Goal: Task Accomplishment & Management: Complete application form

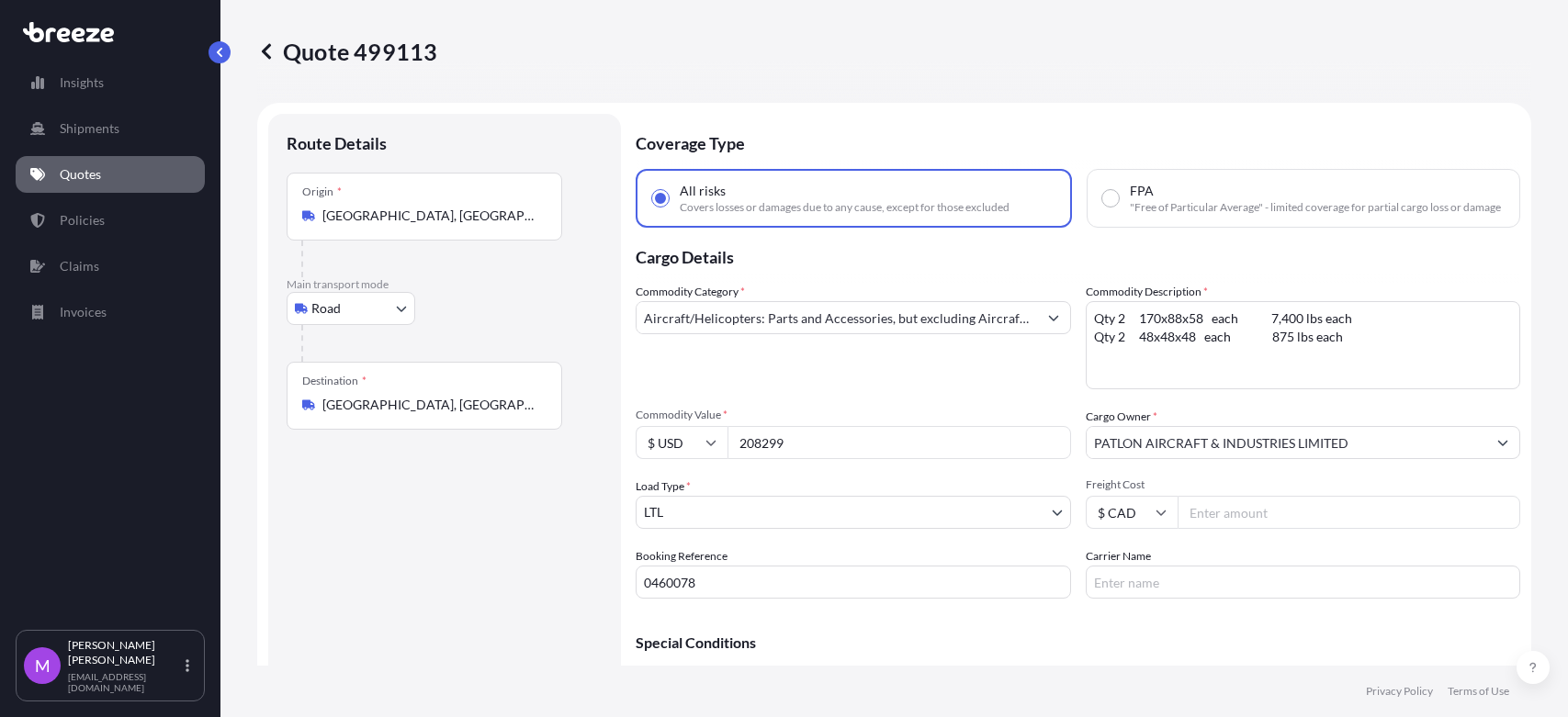
select select "Road"
select select "1"
click at [259, 55] on icon at bounding box center [266, 51] width 19 height 19
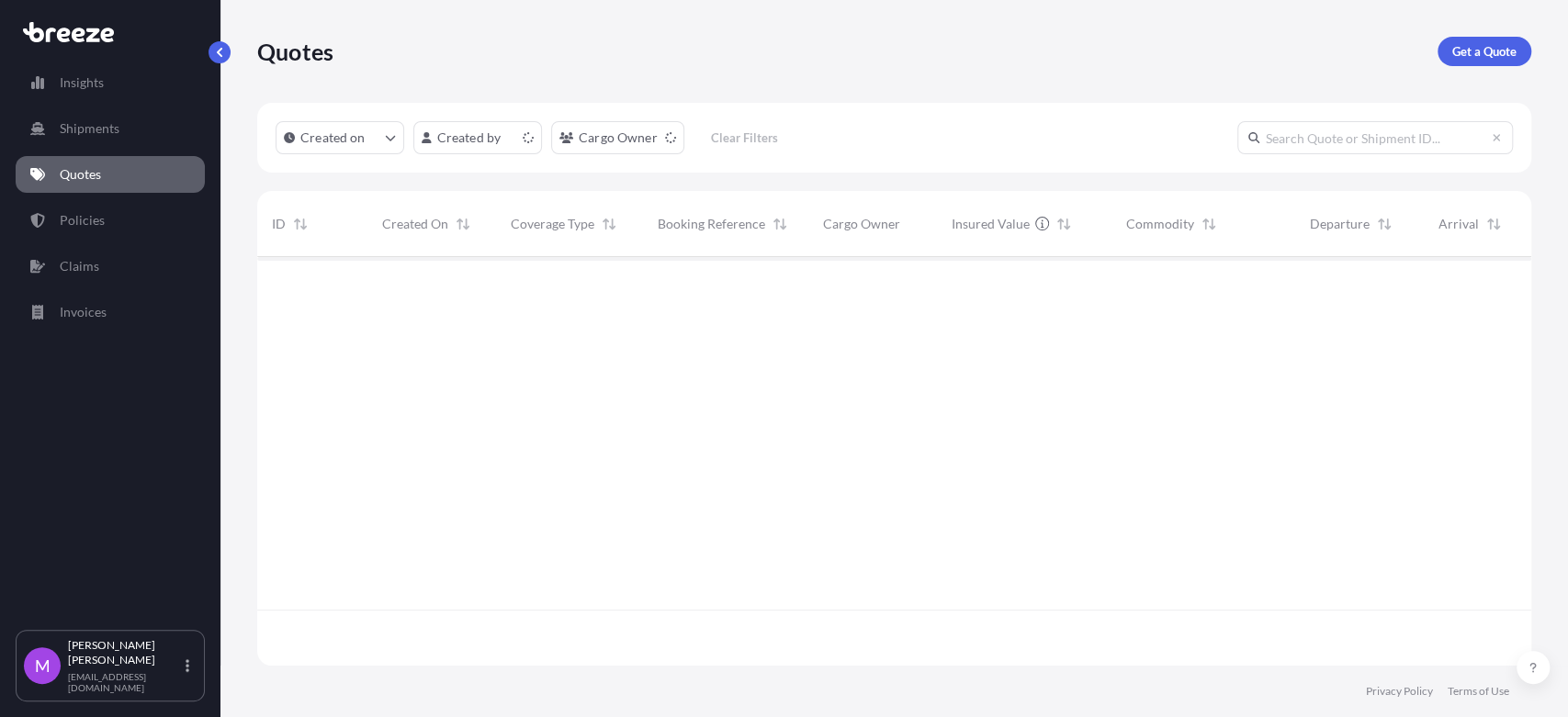
scroll to position [403, 1257]
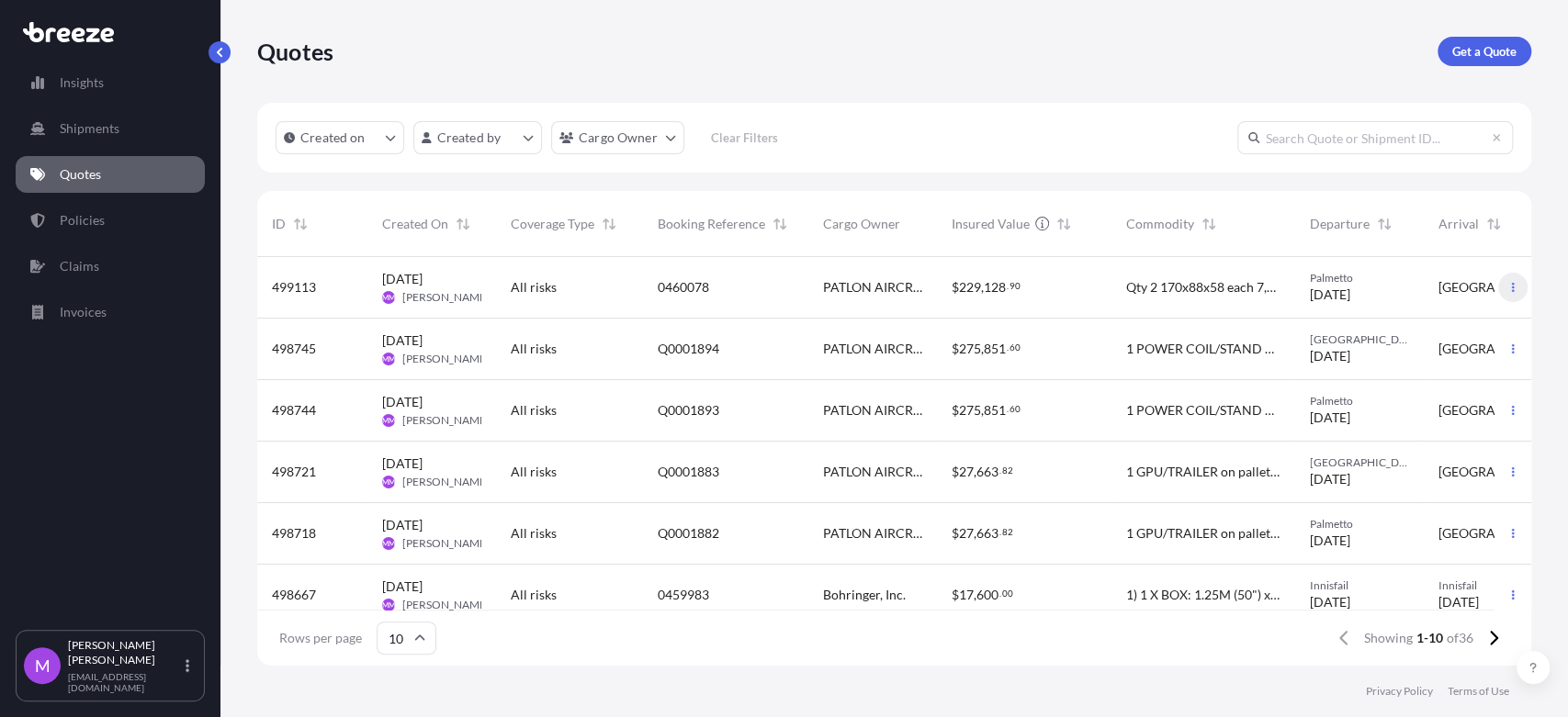
click at [1498, 296] on button "button" at bounding box center [1512, 288] width 29 height 29
click at [1445, 317] on p "Duplicate quote" at bounding box center [1425, 324] width 92 height 19
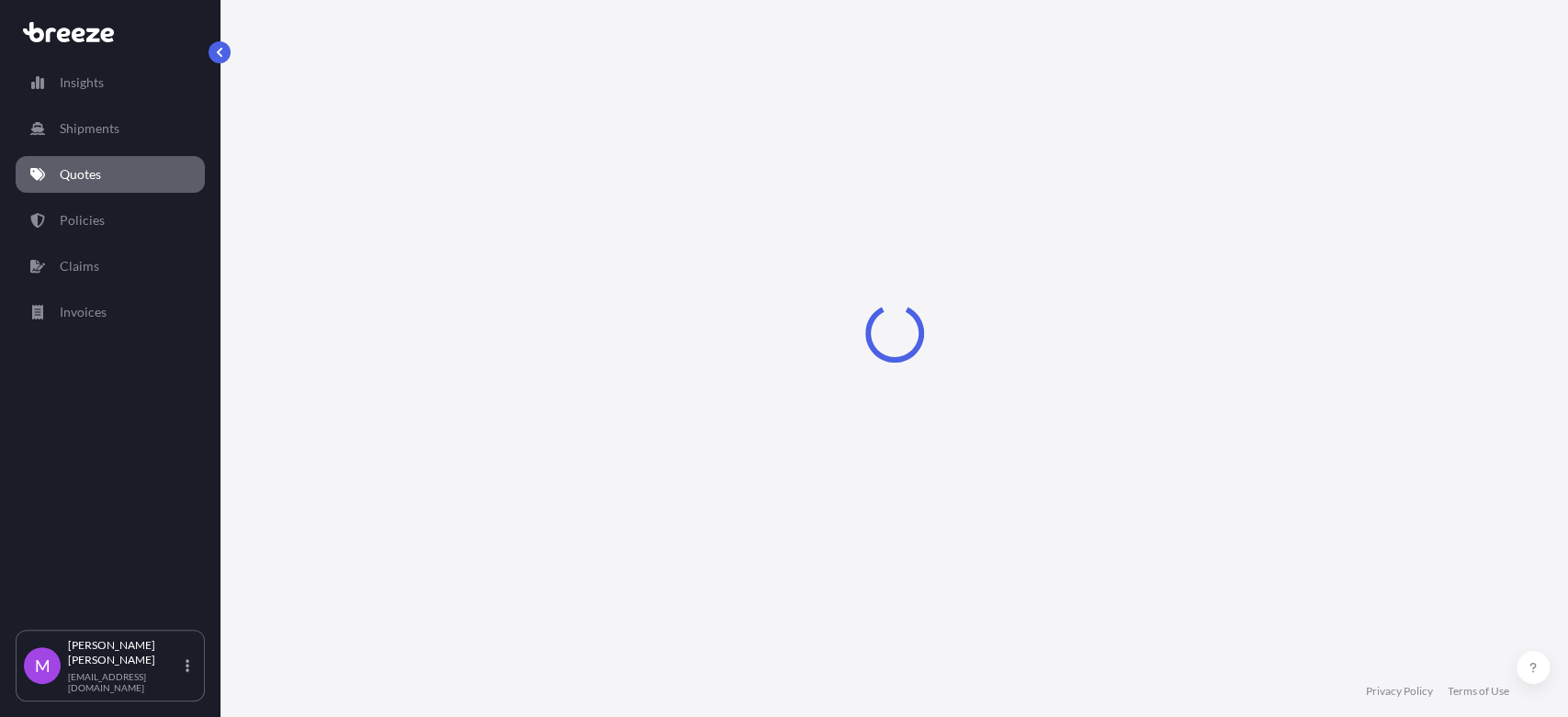
select select "Road"
select select "1"
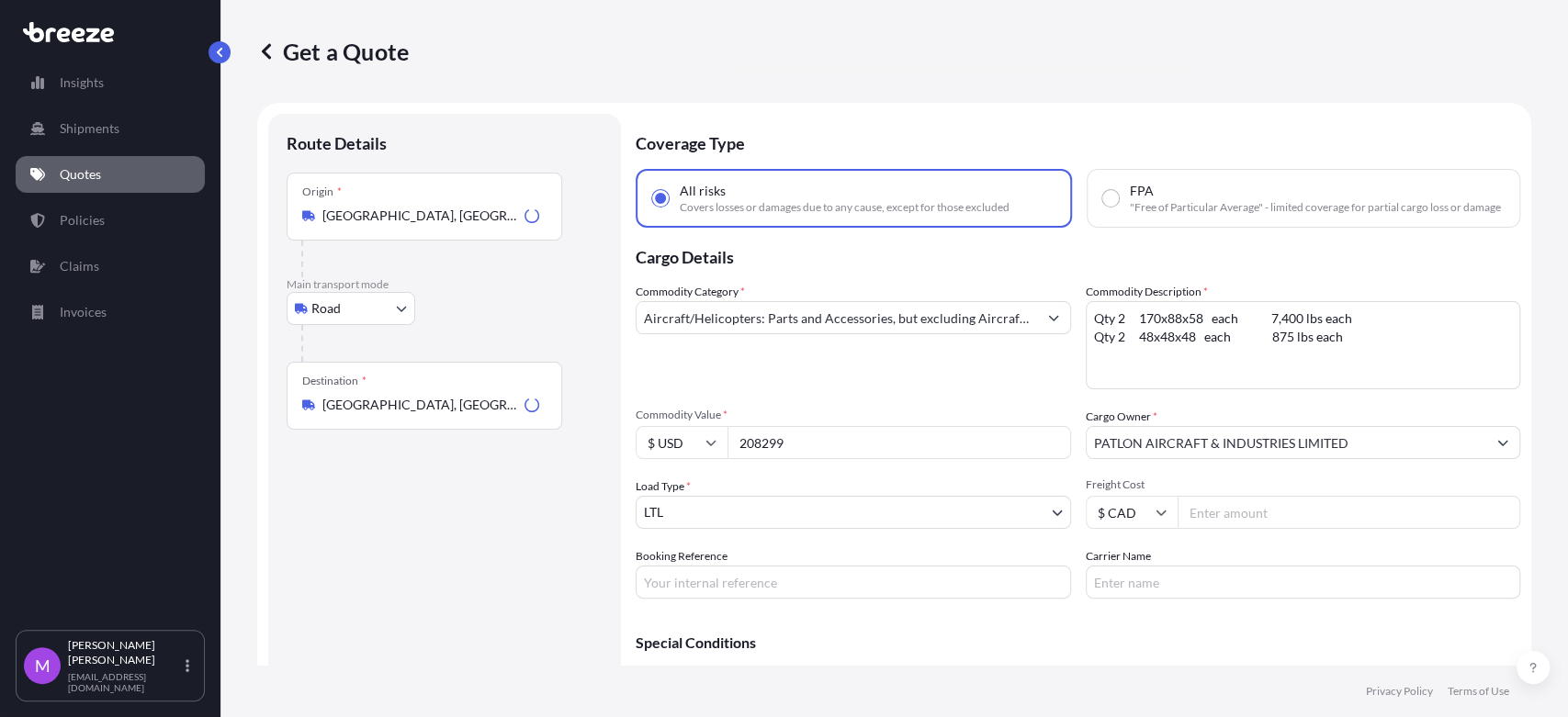
scroll to position [29, 0]
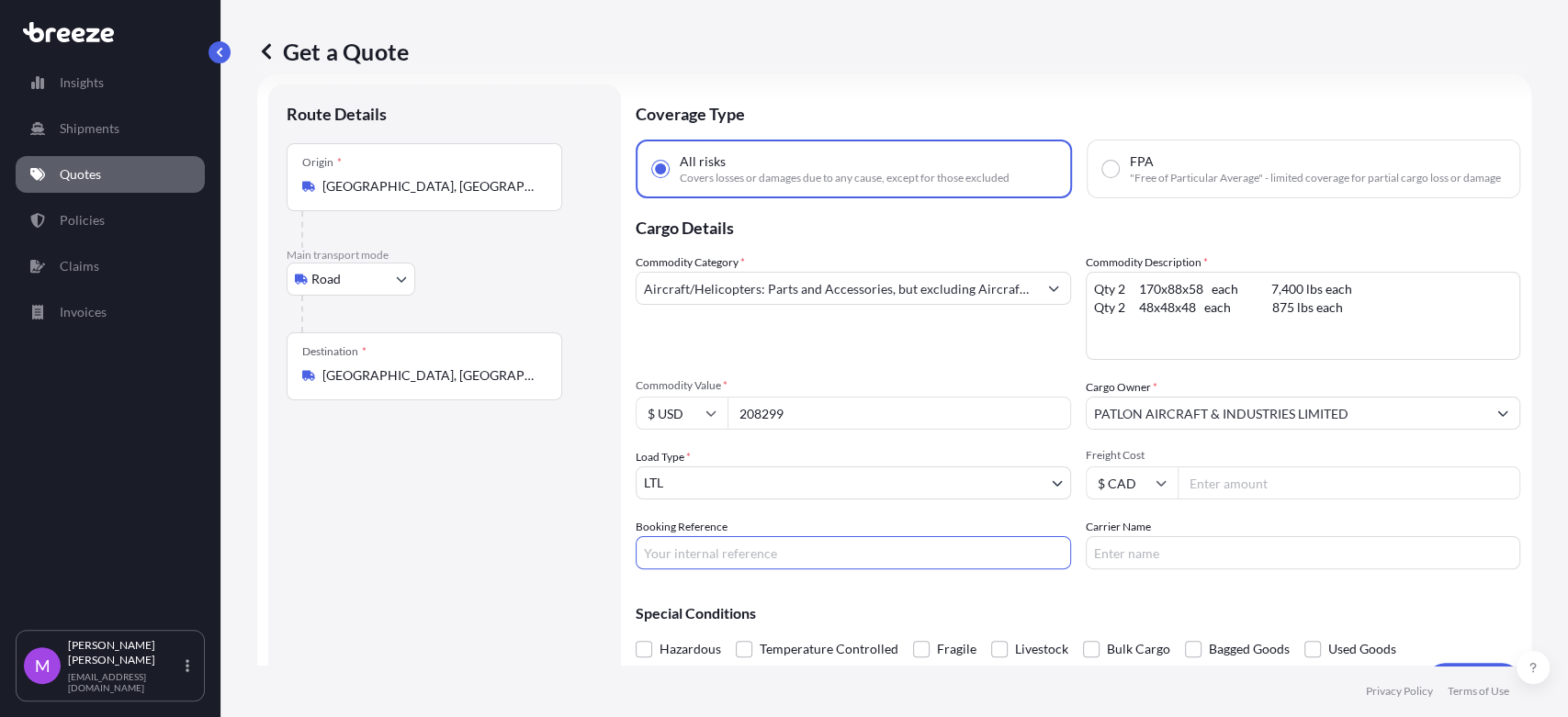
click at [762, 561] on input "Booking Reference" at bounding box center [853, 553] width 435 height 33
paste input "0460083"
type input "0460083"
drag, startPoint x: 778, startPoint y: 420, endPoint x: 735, endPoint y: 425, distance: 43.3
click at [702, 424] on div "$ USD 208299" at bounding box center [853, 414] width 435 height 33
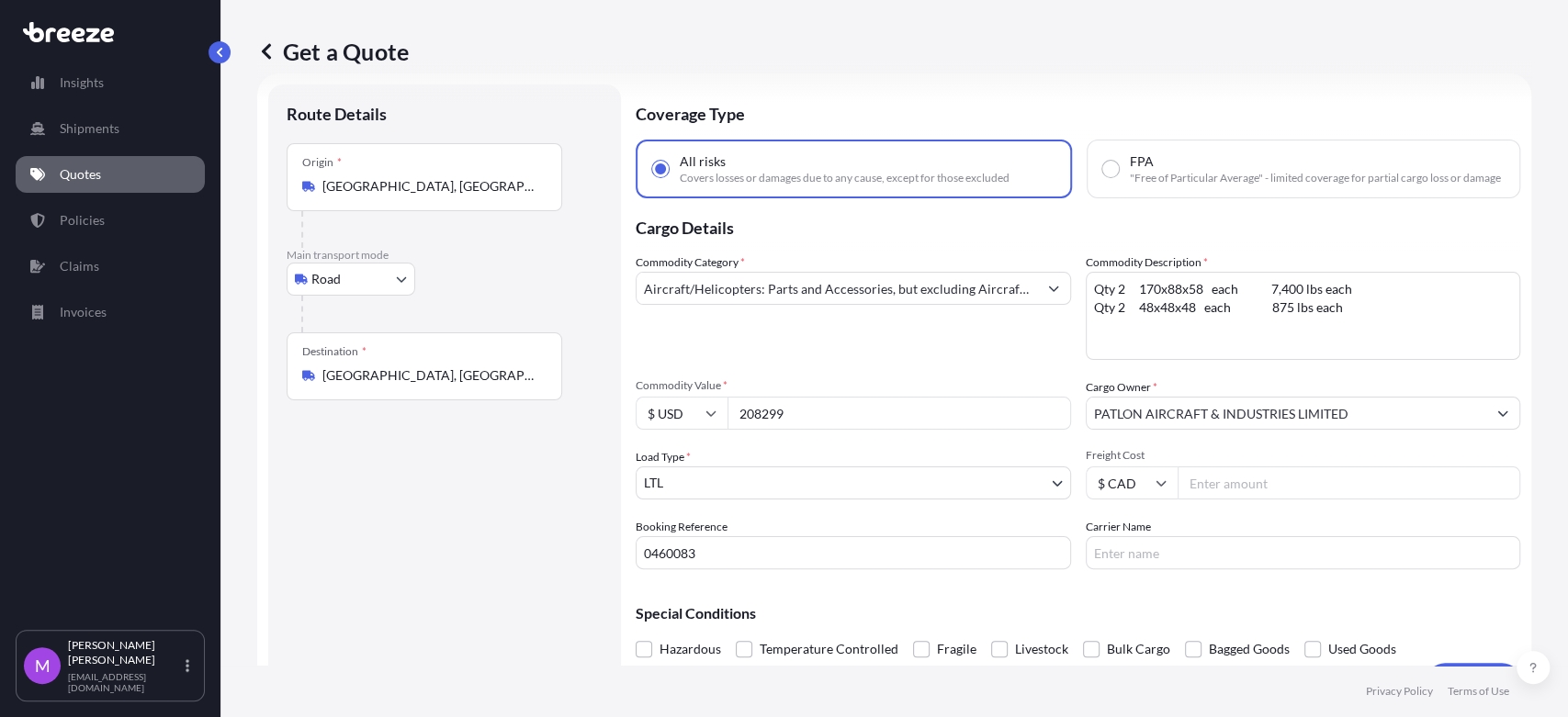
paste input "179794"
type input "179794"
click at [431, 519] on div "Route Details Place of loading Road Road Rail Origin * [GEOGRAPHIC_DATA] Main t…" at bounding box center [444, 392] width 316 height 579
click at [1265, 336] on textarea "Qty 2 170x88x58 each 7,400 lbs each Qty 2 48x48x48 each 875 lbs each" at bounding box center [1303, 316] width 435 height 88
click at [1369, 343] on textarea "Qty 2 170x88x58 each 7,400 lbs each Qty 2 48x48x48 each 875 lbs each" at bounding box center [1303, 316] width 435 height 88
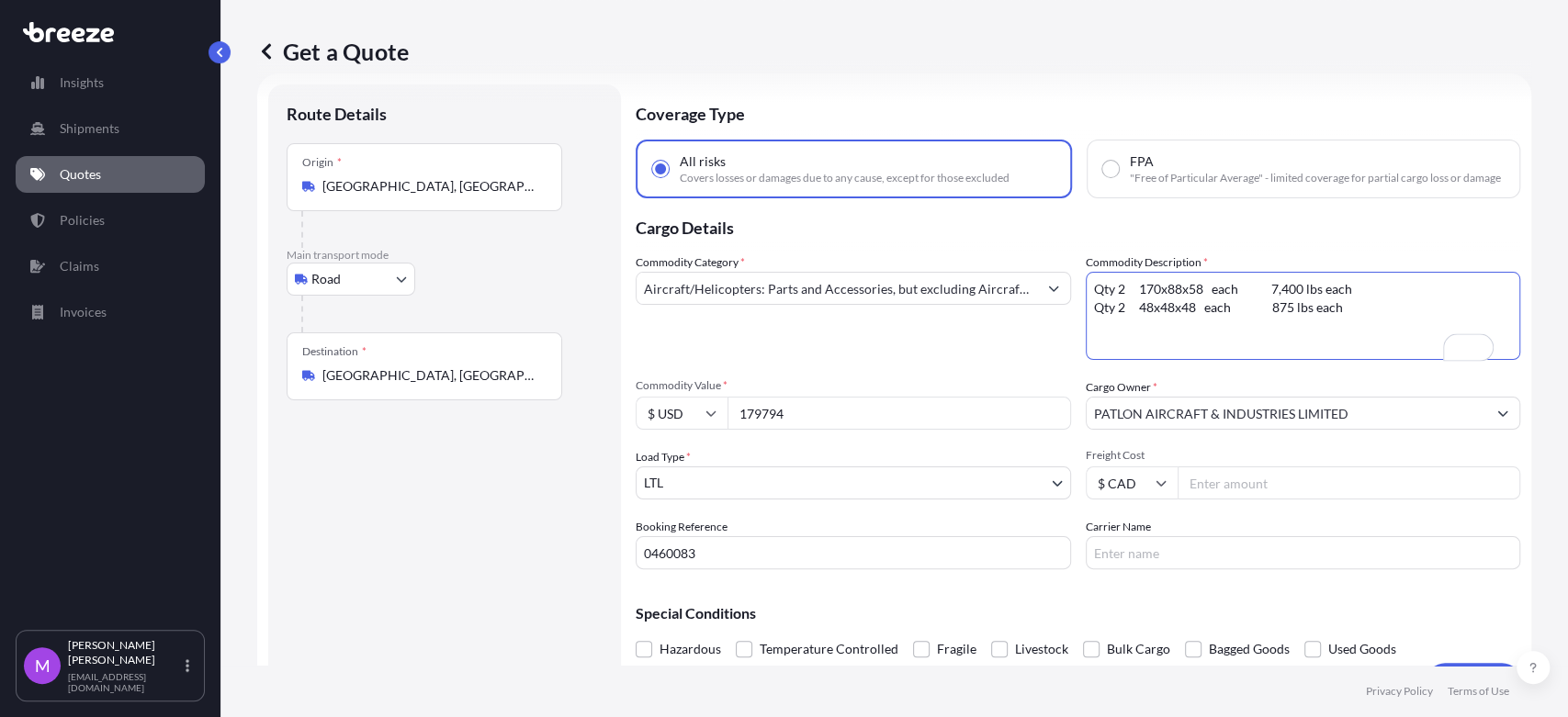
drag, startPoint x: 1348, startPoint y: 353, endPoint x: 1019, endPoint y: 283, distance: 336.4
click at [1019, 283] on div "Commodity Category * Aircraft/Helicopters: Parts and Accessories, but excluding…" at bounding box center [1078, 411] width 884 height 316
type textarea "g"
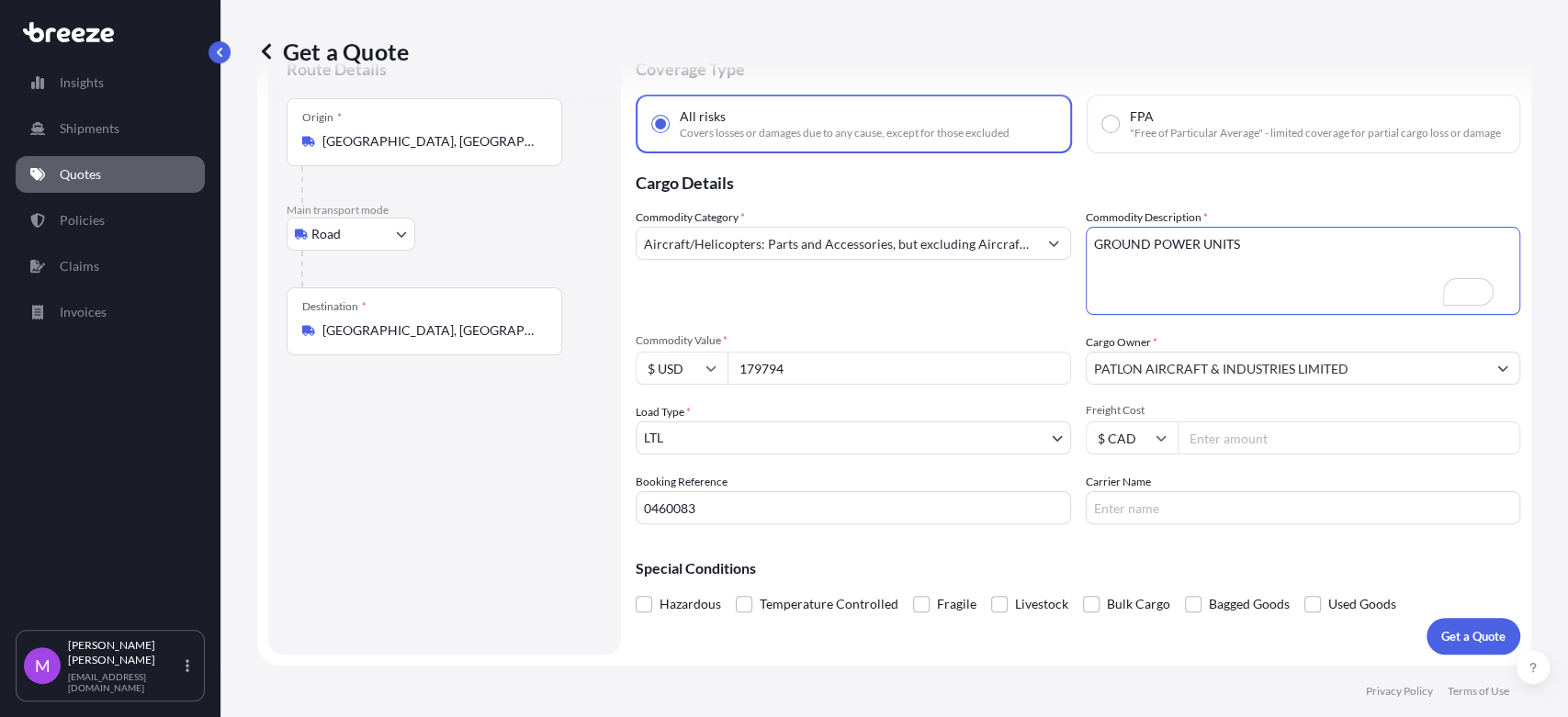
scroll to position [0, 0]
click at [1276, 256] on textarea "Qty 2 170x88x58 each 7,400 lbs each Qty 2 48x48x48 each 875 lbs each" at bounding box center [1303, 271] width 435 height 88
click at [645, 610] on span at bounding box center [644, 604] width 17 height 17
click at [636, 591] on input "Hazardous" at bounding box center [636, 591] width 0 height 0
click at [1254, 263] on textarea "Qty 2 170x88x58 each 7,400 lbs each Qty 2 48x48x48 each 875 lbs each" at bounding box center [1303, 271] width 435 height 88
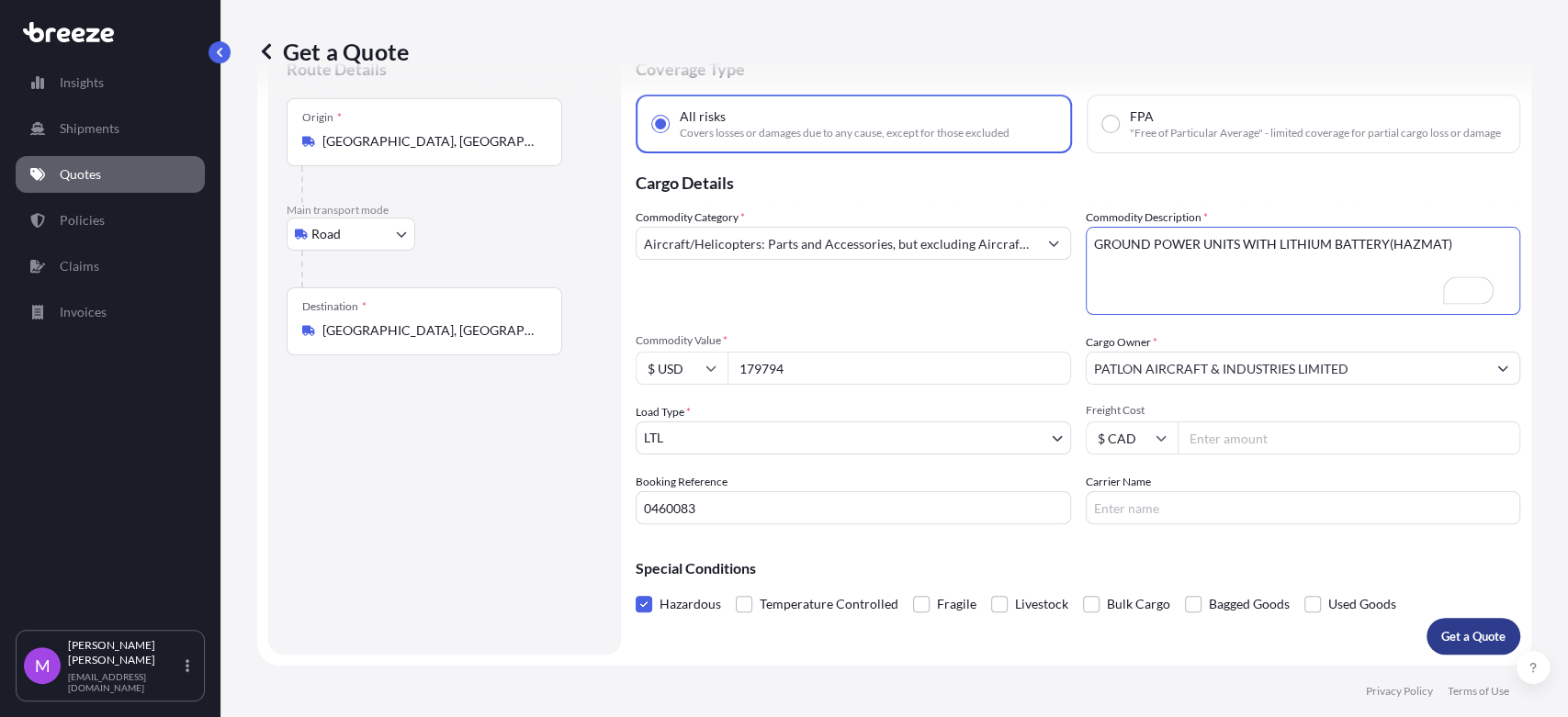
type textarea "GROUND POWER UNITS WITH LITHIUM BATTERY(HAZMAT)"
click at [1454, 640] on p "Get a Quote" at bounding box center [1473, 636] width 65 height 19
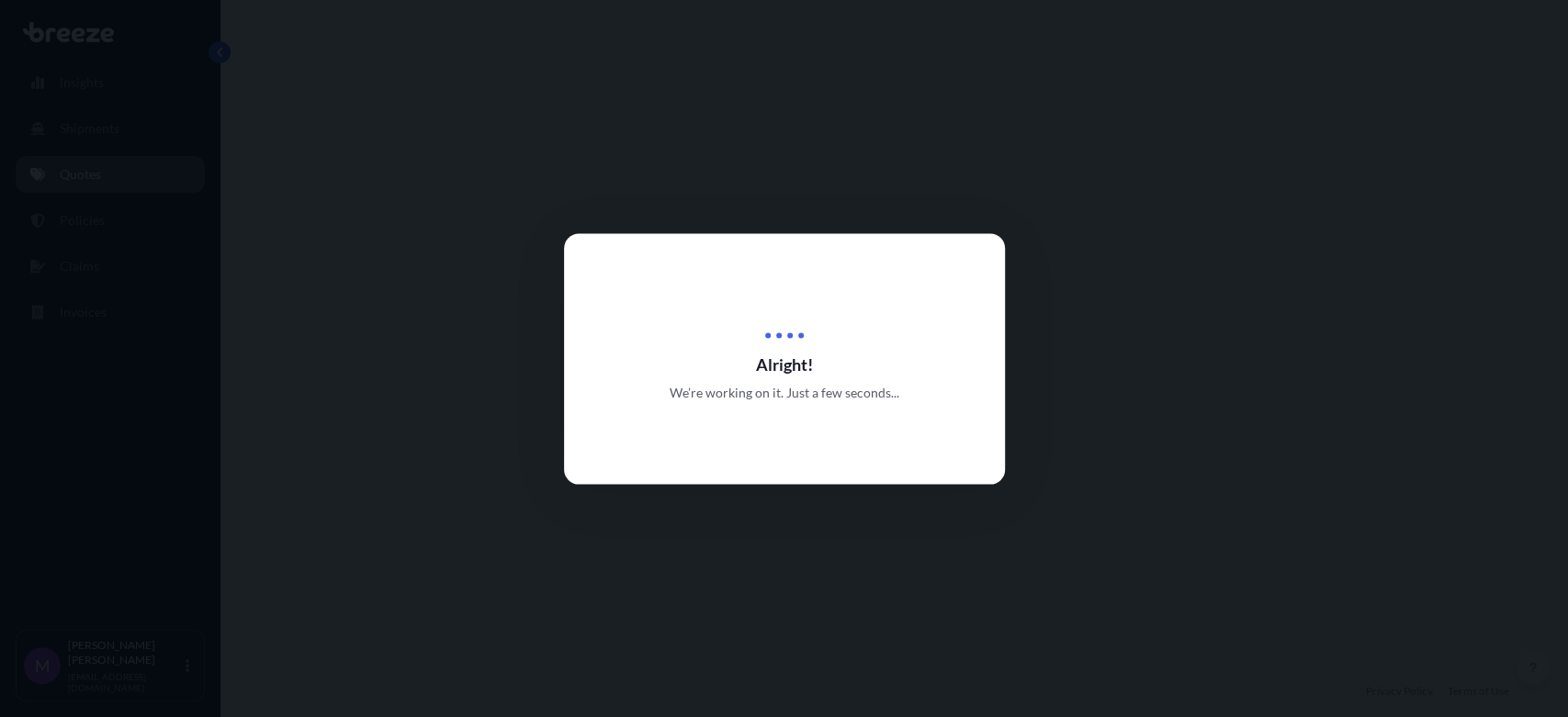
select select "Road"
select select "1"
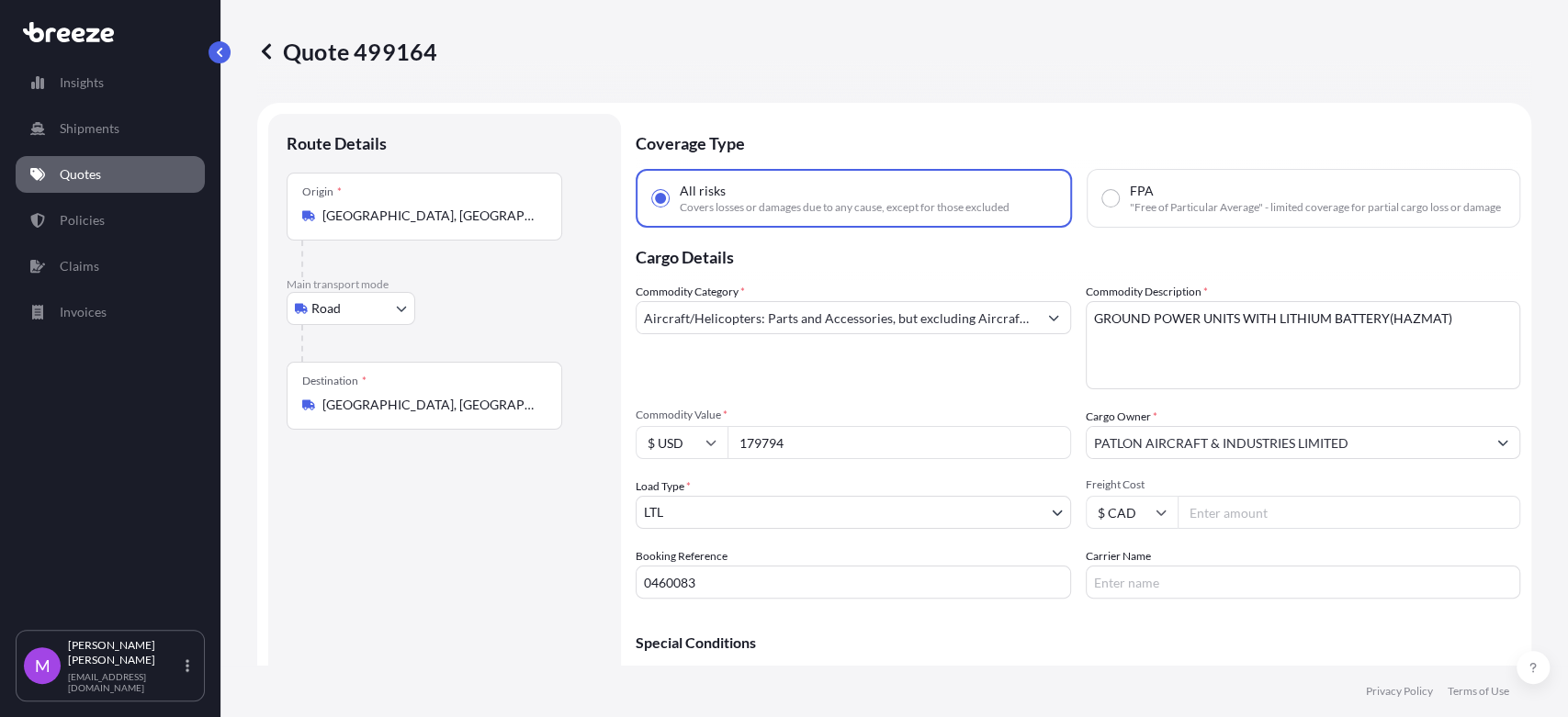
click at [835, 446] on input "179794" at bounding box center [899, 443] width 343 height 33
click at [804, 452] on input "179794" at bounding box center [899, 443] width 343 height 33
drag, startPoint x: 832, startPoint y: 463, endPoint x: 727, endPoint y: 462, distance: 105.0
click at [703, 454] on div "$ USD 179794" at bounding box center [853, 443] width 435 height 33
paste input "82"
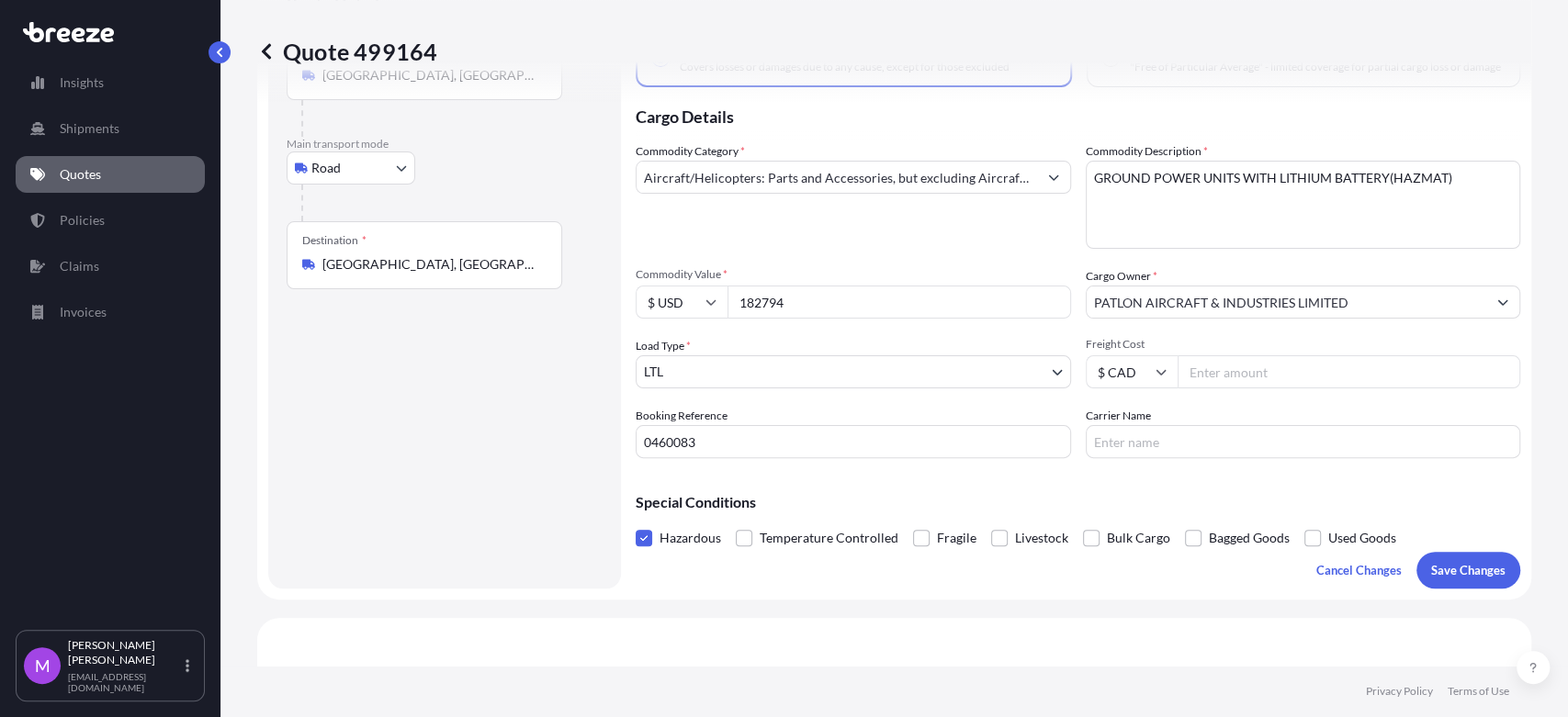
scroll to position [203, 0]
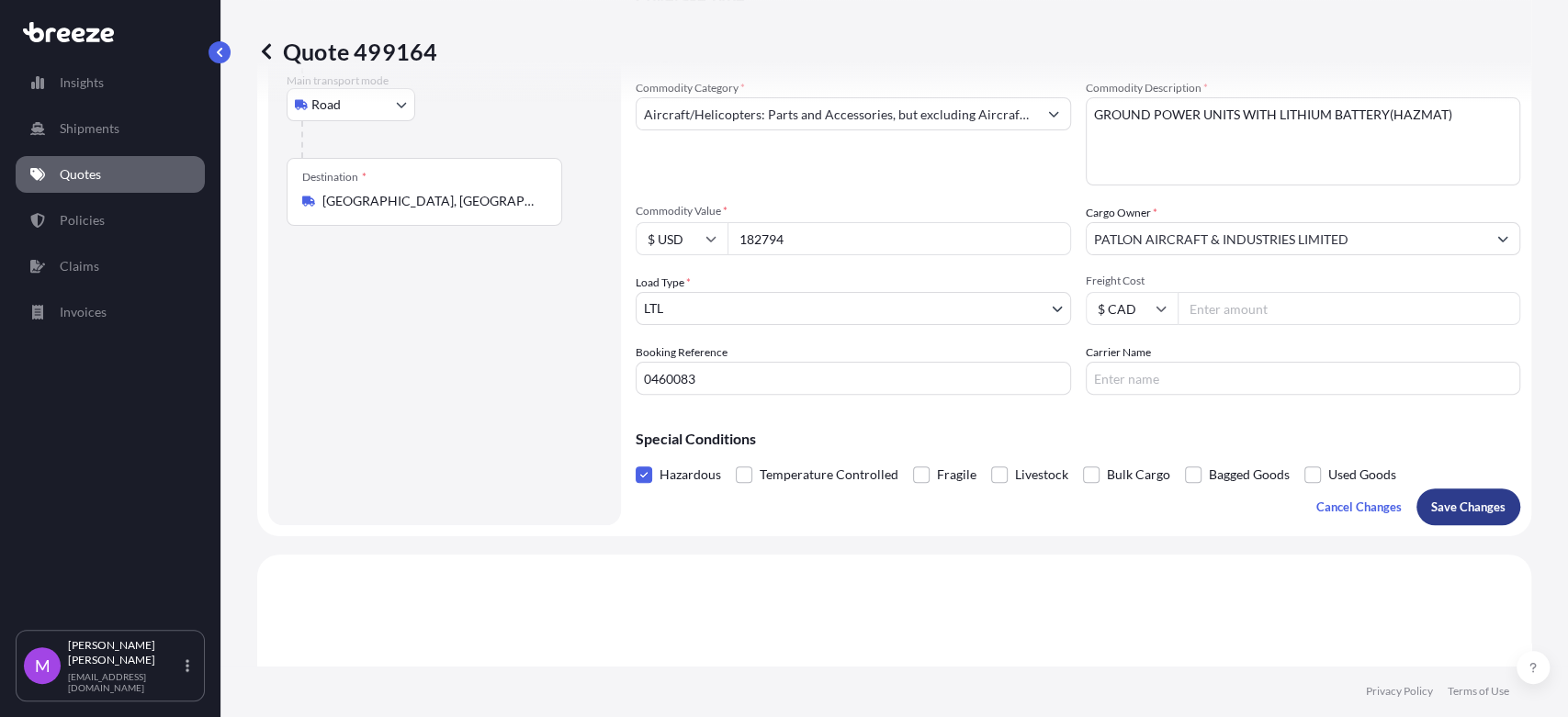
type input "182794"
click at [1433, 525] on button "Save Changes" at bounding box center [1468, 508] width 104 height 37
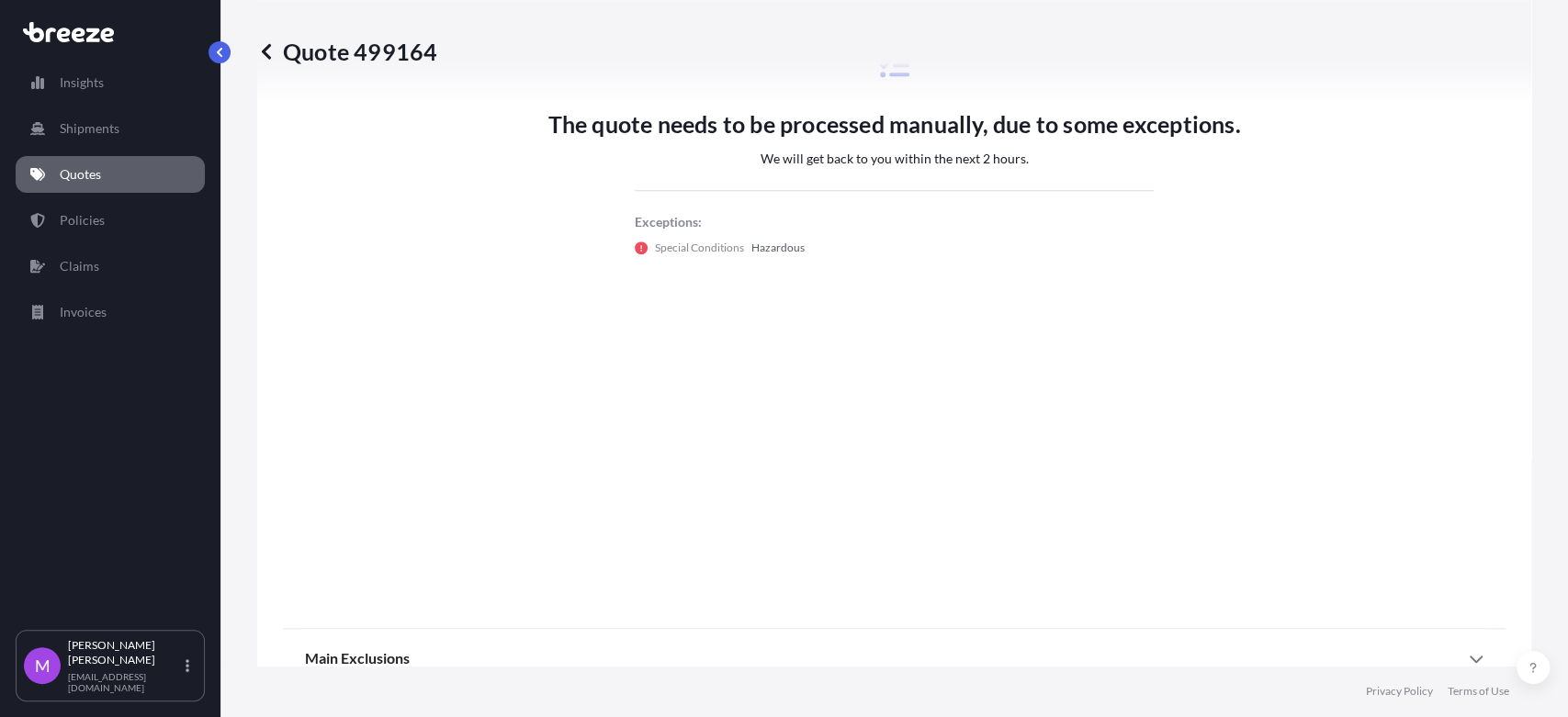
select select "Road"
select select "1"
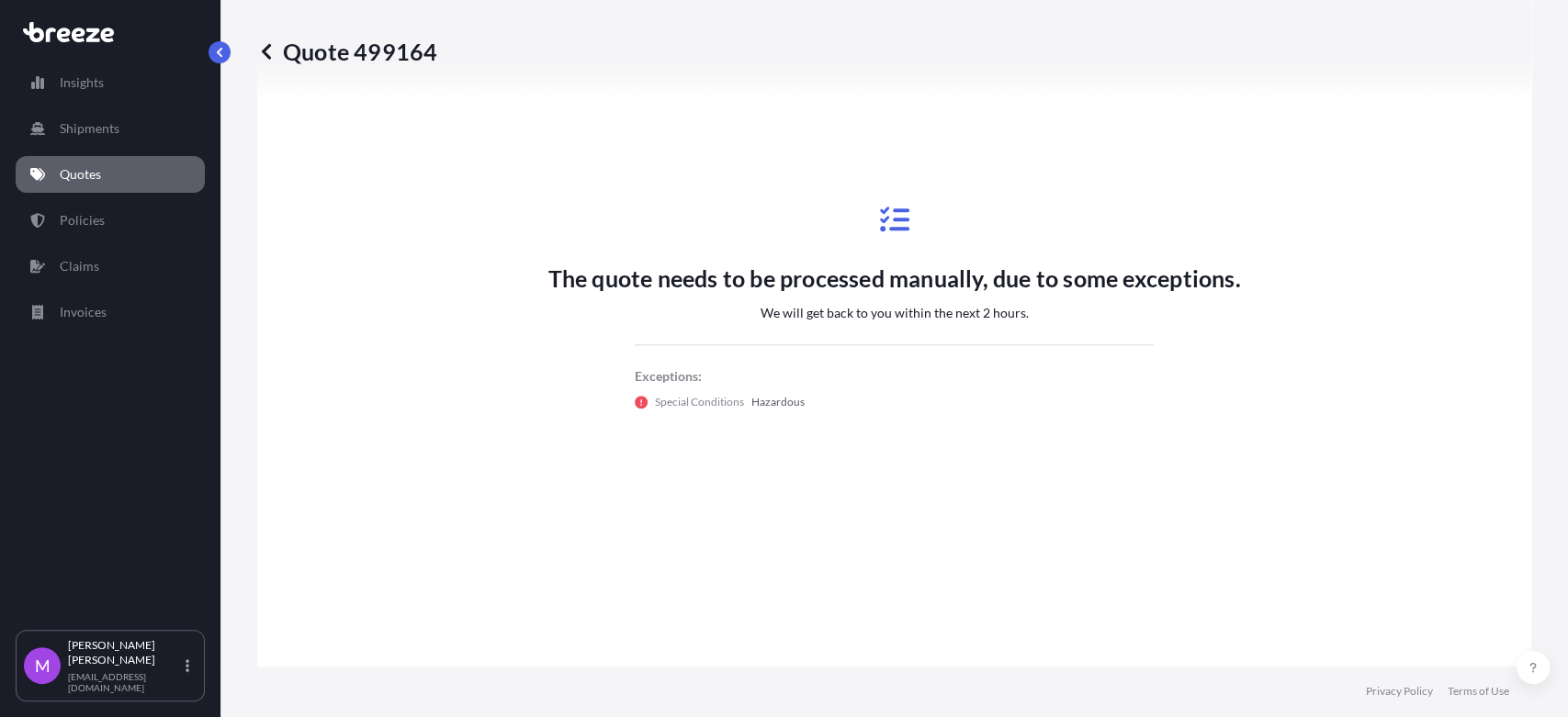
scroll to position [985, 0]
